Goal: Find specific page/section: Find specific page/section

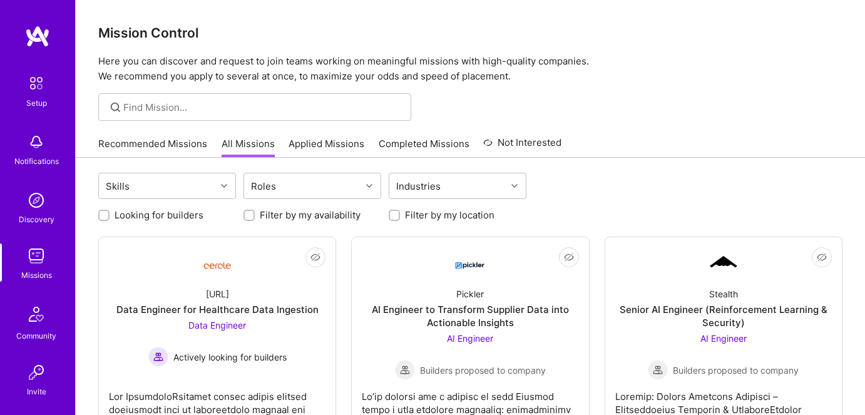
scroll to position [113, 0]
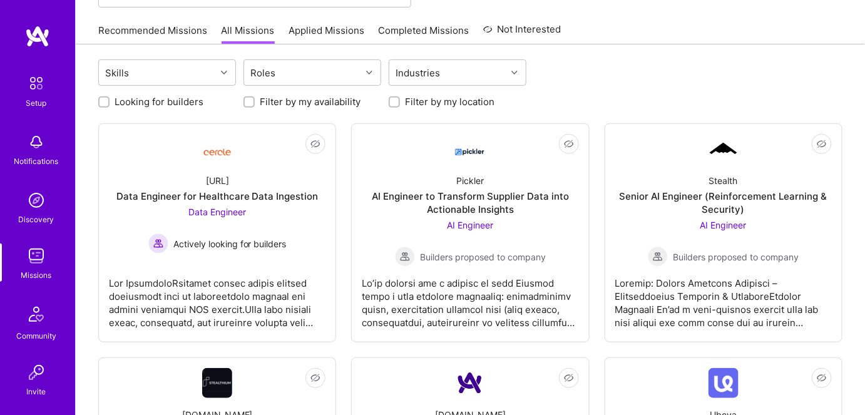
click at [25, 262] on img at bounding box center [36, 255] width 25 height 25
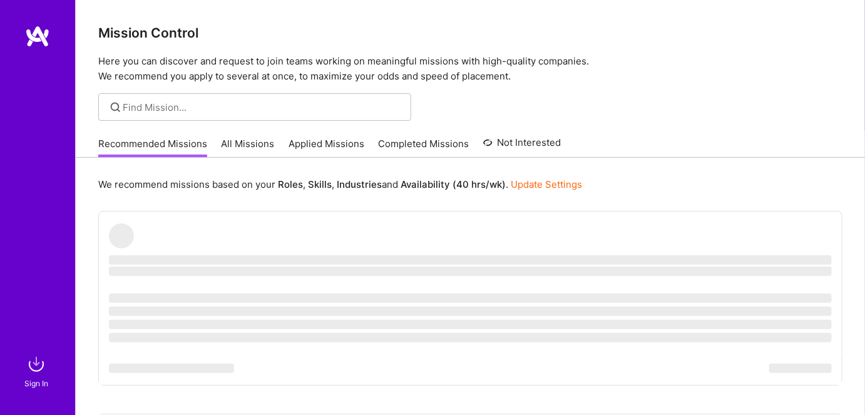
click at [247, 148] on link "All Missions" at bounding box center [248, 147] width 53 height 21
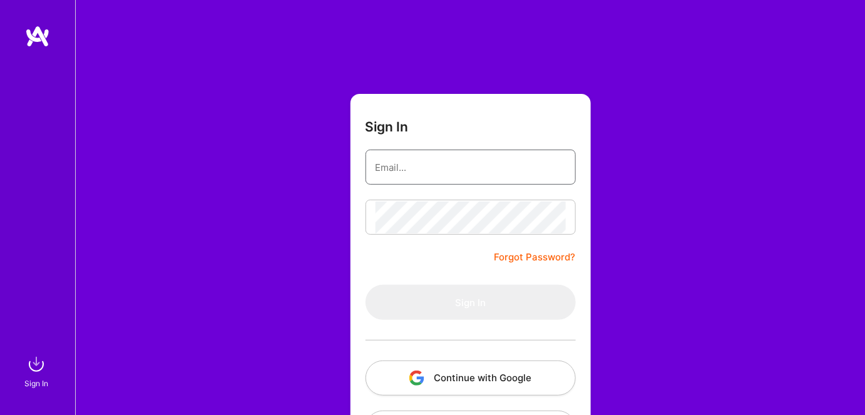
click at [410, 170] on input "email" at bounding box center [470, 167] width 190 height 32
type input "[EMAIL_ADDRESS][DOMAIN_NAME]"
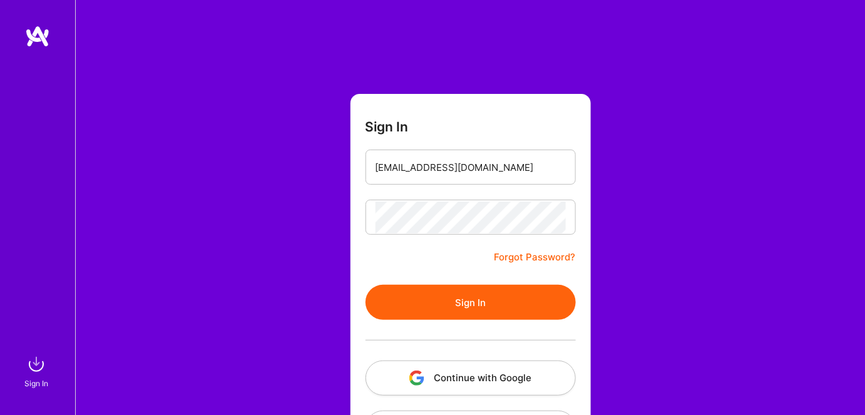
click at [439, 290] on button "Sign In" at bounding box center [470, 302] width 210 height 35
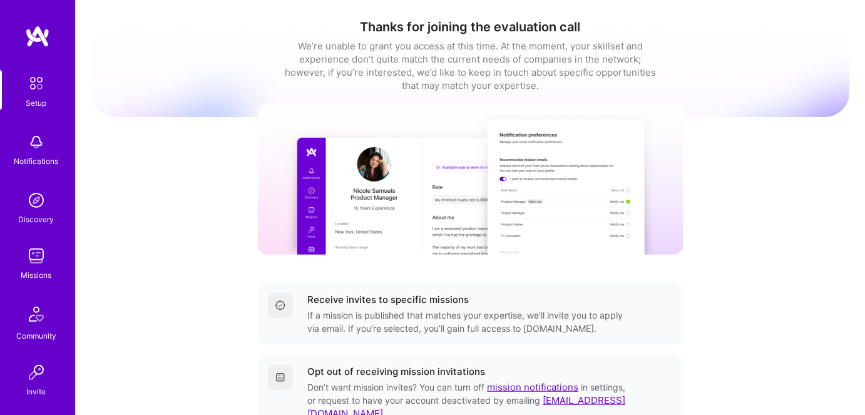
scroll to position [106, 0]
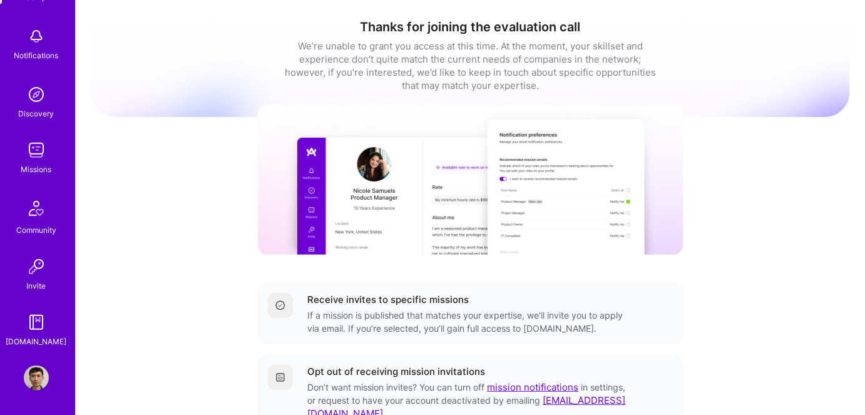
click at [31, 150] on img at bounding box center [36, 150] width 25 height 25
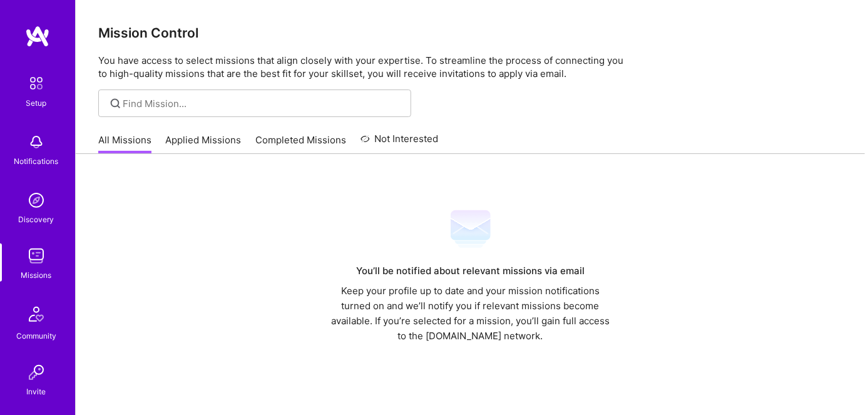
click at [201, 141] on link "Applied Missions" at bounding box center [204, 143] width 76 height 21
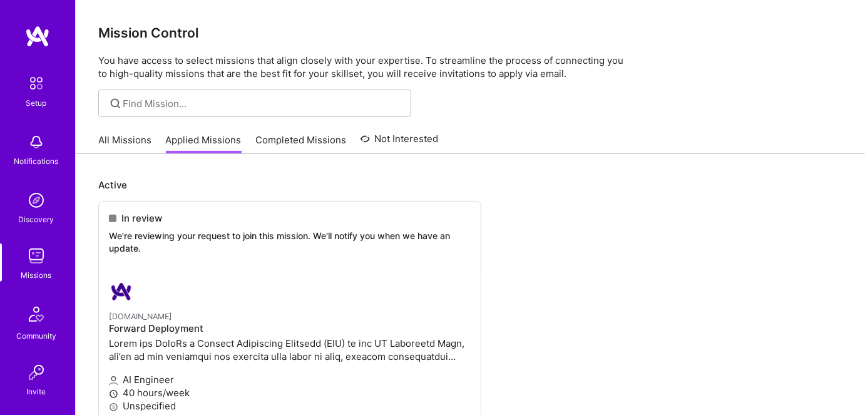
click at [124, 141] on link "All Missions" at bounding box center [124, 143] width 53 height 21
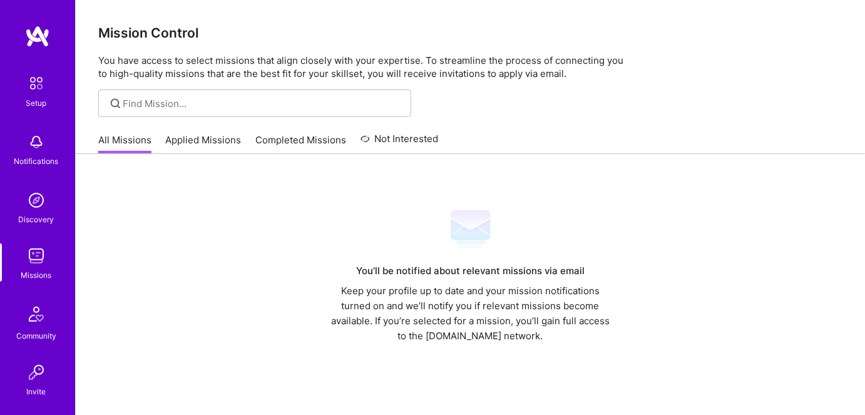
click at [186, 139] on link "Applied Missions" at bounding box center [204, 143] width 76 height 21
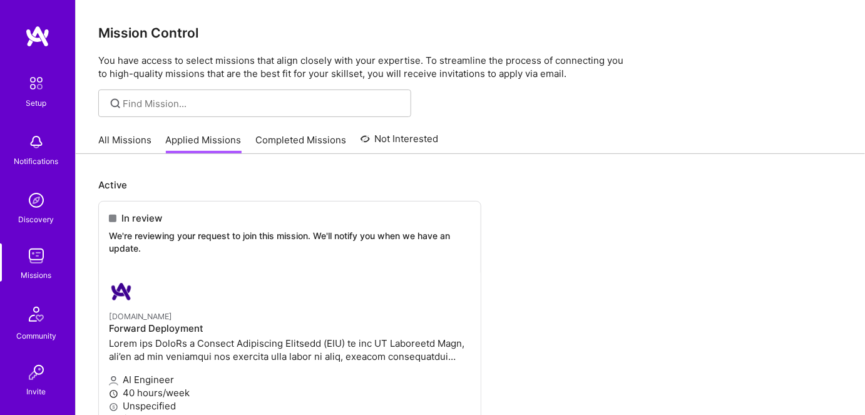
click at [116, 139] on link "All Missions" at bounding box center [124, 143] width 53 height 21
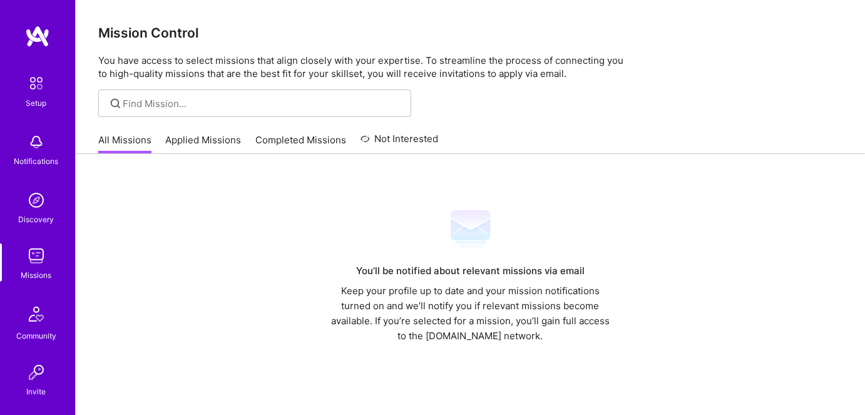
click at [267, 141] on link "Completed Missions" at bounding box center [300, 143] width 91 height 21
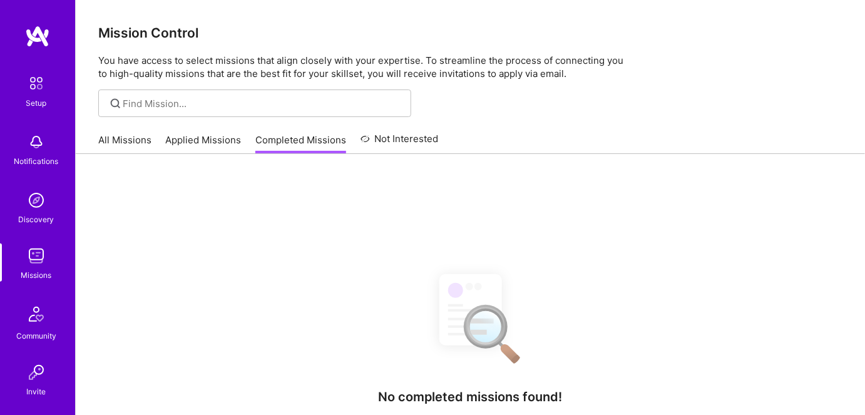
click at [187, 143] on link "Applied Missions" at bounding box center [204, 143] width 76 height 21
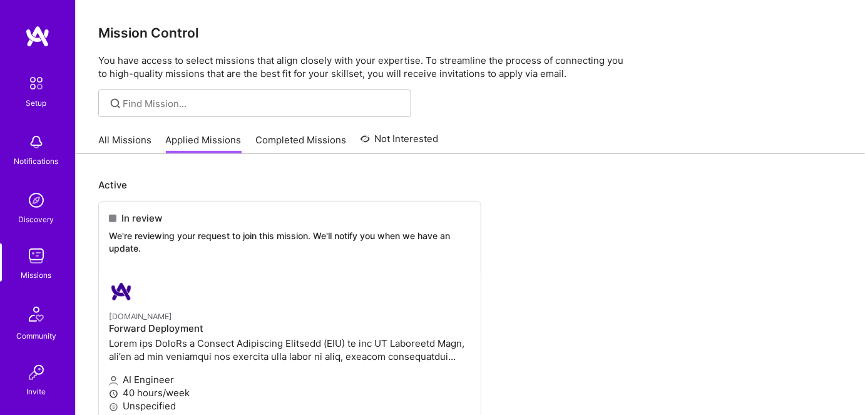
click at [120, 132] on div "All Missions Applied Missions Completed Missions Not Interested" at bounding box center [268, 139] width 340 height 27
click at [125, 138] on link "All Missions" at bounding box center [124, 143] width 53 height 21
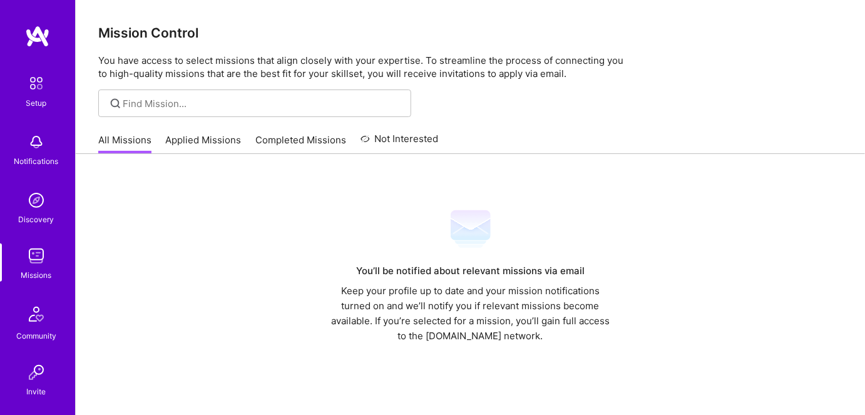
click at [201, 140] on link "Applied Missions" at bounding box center [204, 143] width 76 height 21
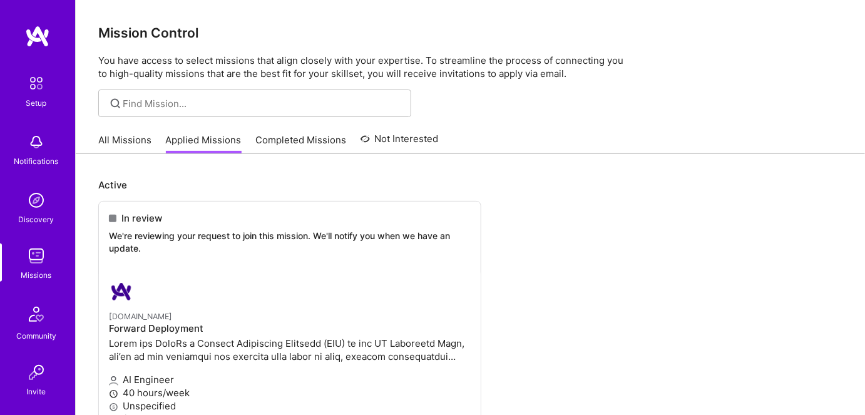
click at [24, 265] on img at bounding box center [36, 255] width 25 height 25
